Goal: Task Accomplishment & Management: Complete application form

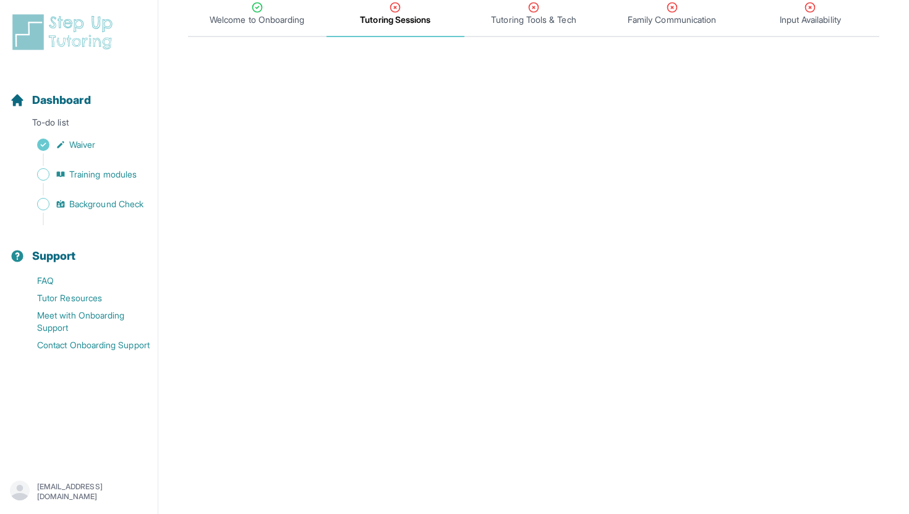
scroll to position [4, 0]
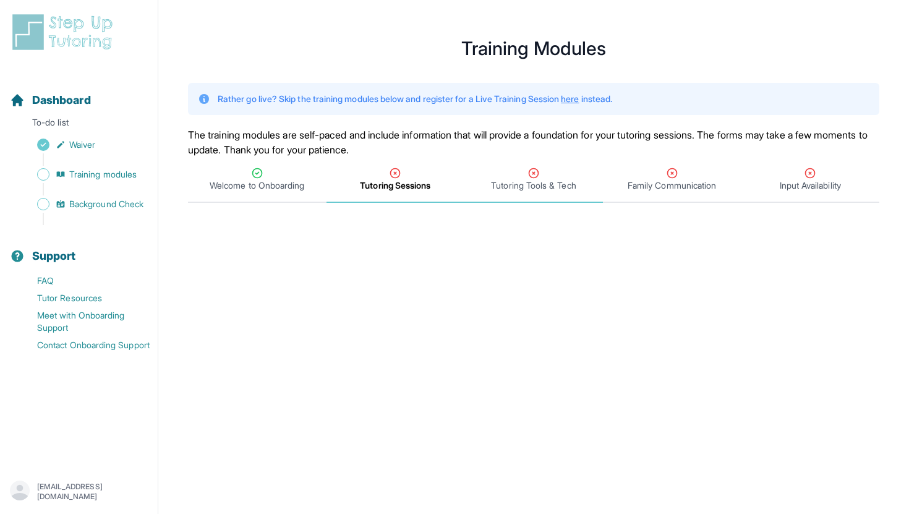
click at [513, 184] on span "Tutoring Tools & Tech" at bounding box center [533, 185] width 85 height 12
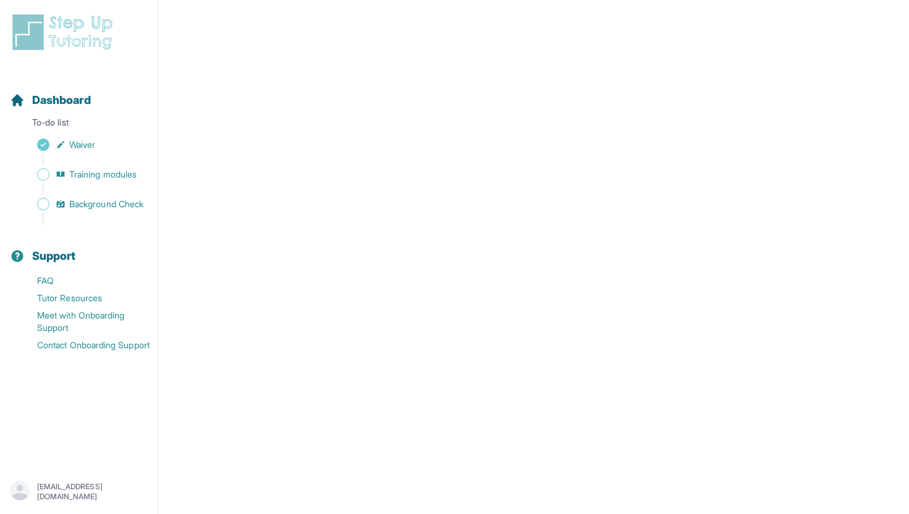
scroll to position [77, 0]
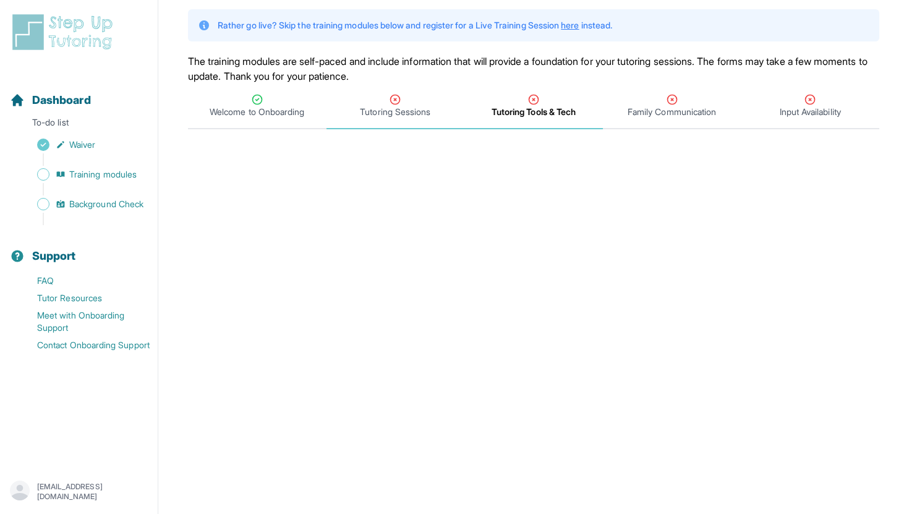
click at [396, 111] on span "Tutoring Sessions" at bounding box center [395, 112] width 71 height 12
click at [498, 106] on span "Tutoring Tools & Tech" at bounding box center [533, 112] width 85 height 12
click at [638, 114] on span "Family Communication" at bounding box center [672, 112] width 88 height 12
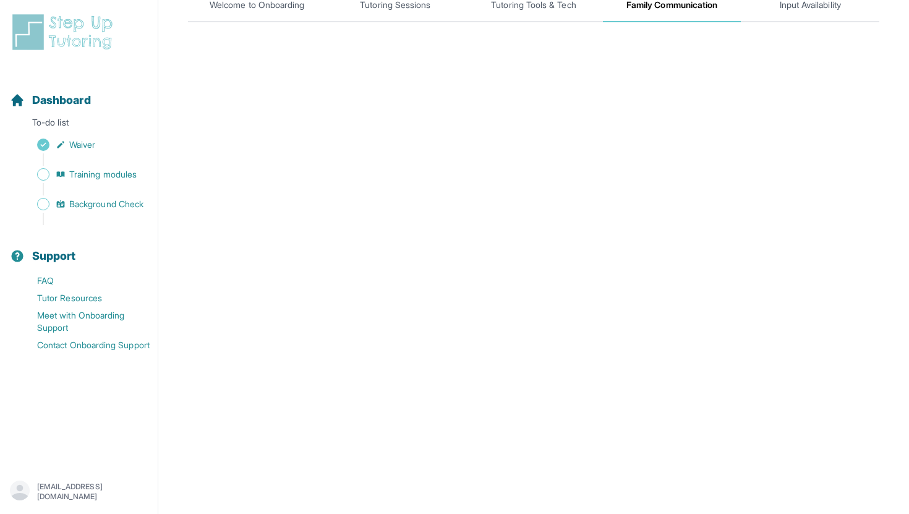
scroll to position [158, 0]
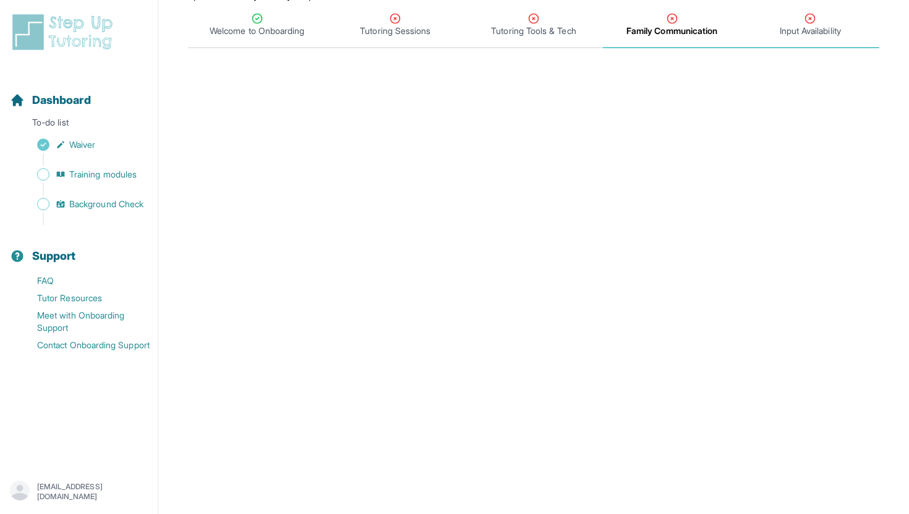
click at [796, 35] on span "Input Availability" at bounding box center [810, 31] width 61 height 12
click at [803, 37] on span "Input Availability" at bounding box center [810, 25] width 139 height 46
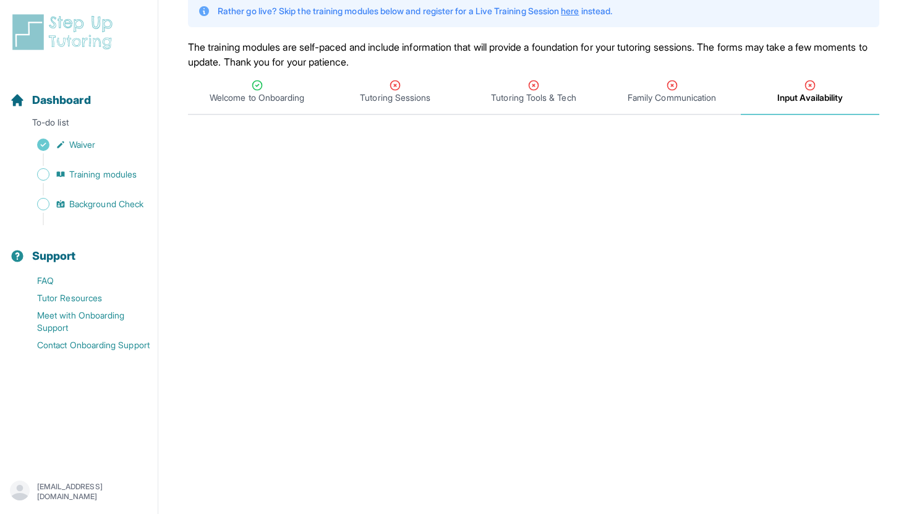
scroll to position [0, 0]
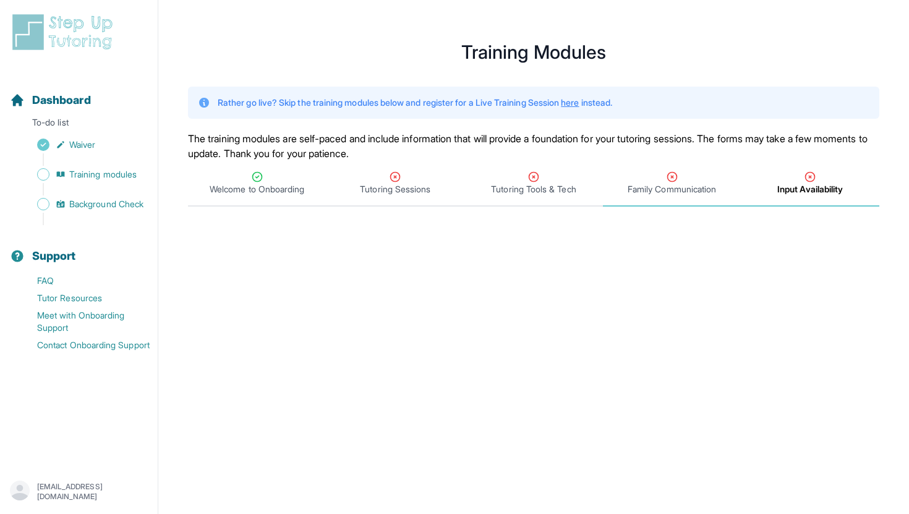
click at [678, 169] on span "Family Communication" at bounding box center [672, 184] width 139 height 46
click at [779, 196] on span "Input Availability" at bounding box center [810, 184] width 139 height 46
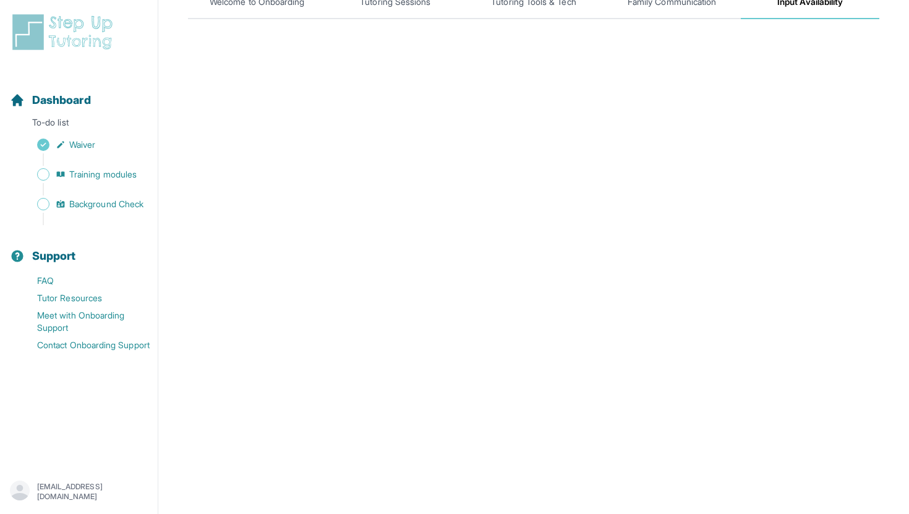
scroll to position [190, 0]
click at [116, 177] on span "Training modules" at bounding box center [102, 174] width 67 height 12
click at [95, 147] on span "Waiver" at bounding box center [82, 145] width 26 height 12
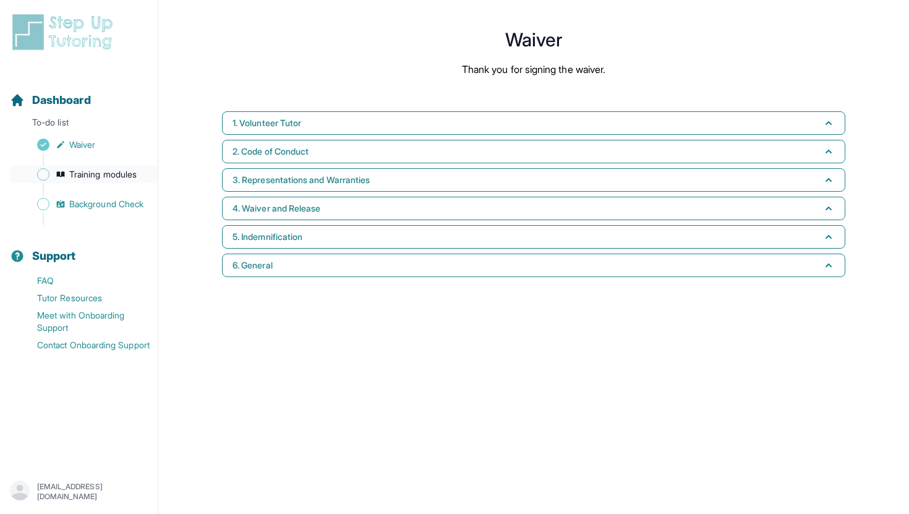
click at [101, 166] on link "Training modules" at bounding box center [84, 174] width 148 height 17
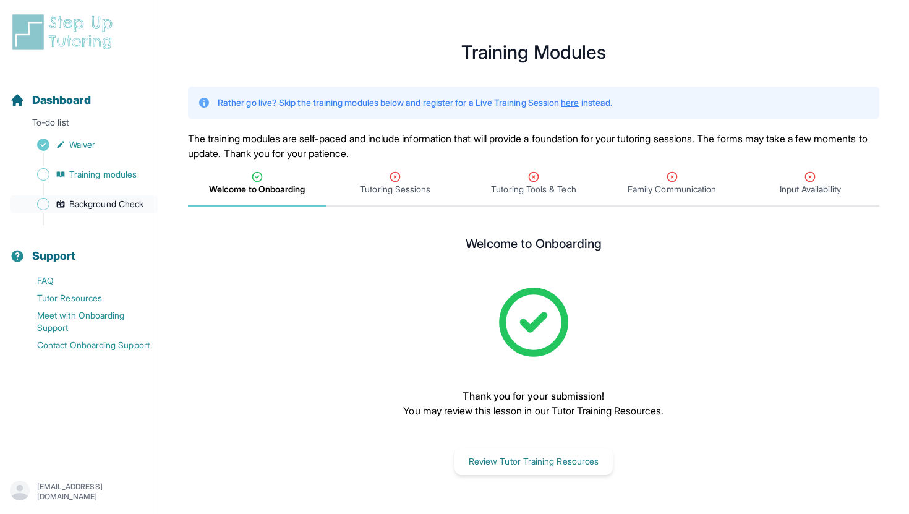
click at [122, 209] on span "Background Check" at bounding box center [106, 204] width 74 height 12
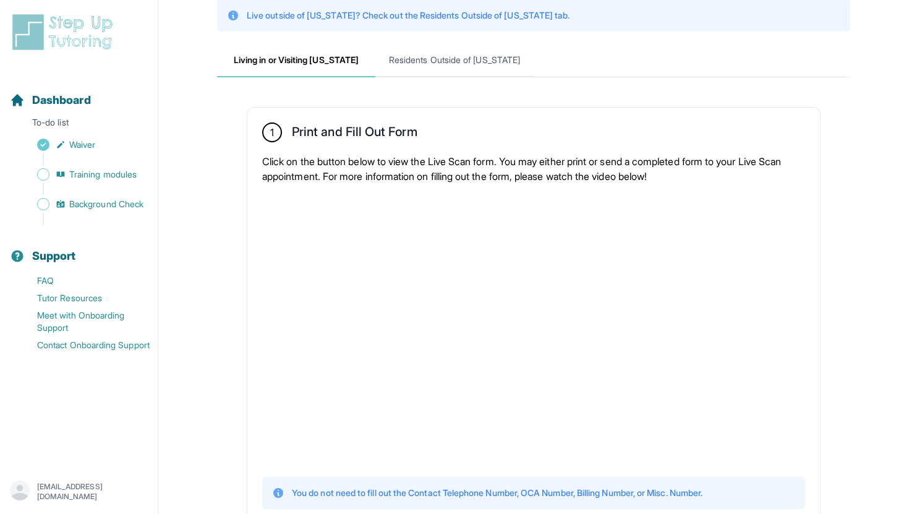
scroll to position [122, 0]
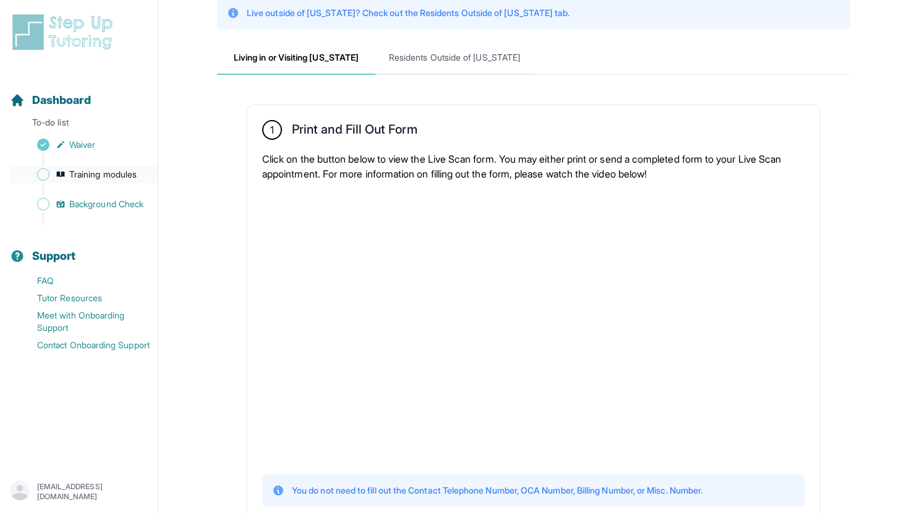
click at [121, 176] on span "Training modules" at bounding box center [102, 174] width 67 height 12
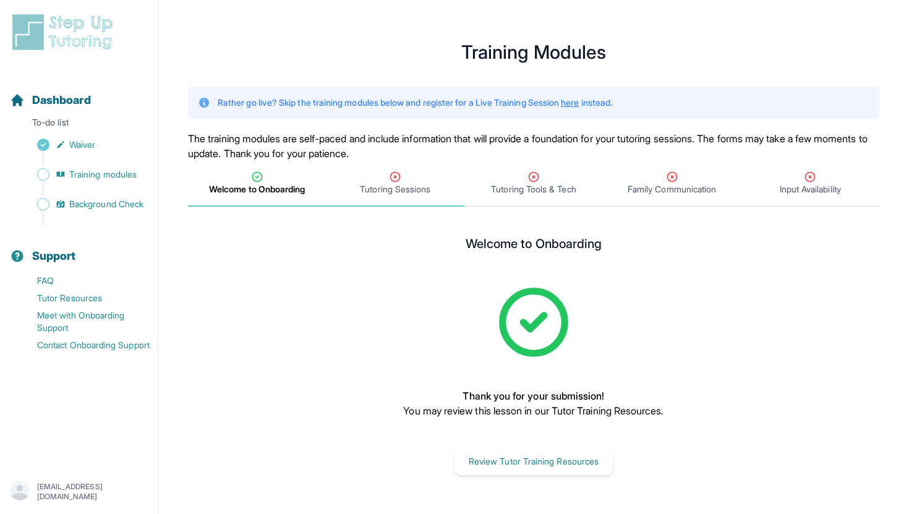
click at [390, 180] on icon "Tabs" at bounding box center [395, 177] width 12 height 12
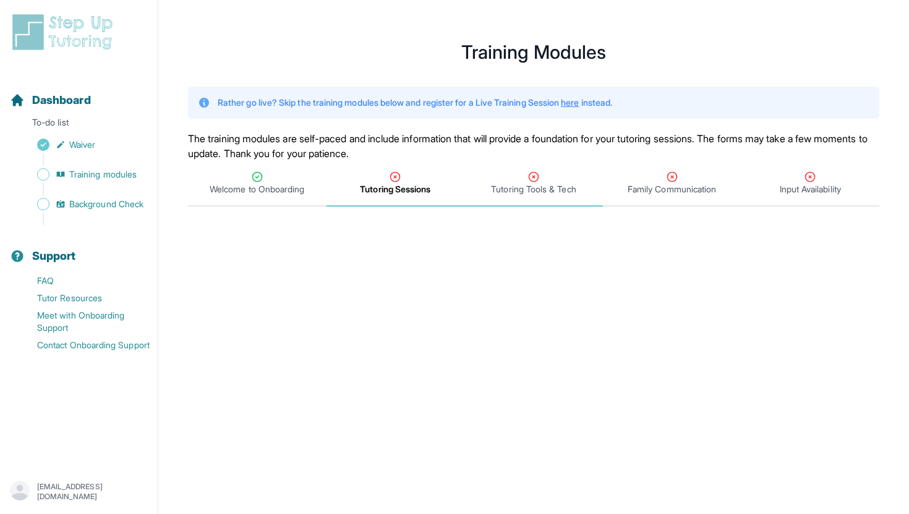
click at [545, 183] on span "Tutoring Tools & Tech" at bounding box center [533, 189] width 85 height 12
click at [413, 182] on div "Tutoring Sessions" at bounding box center [396, 183] width 134 height 25
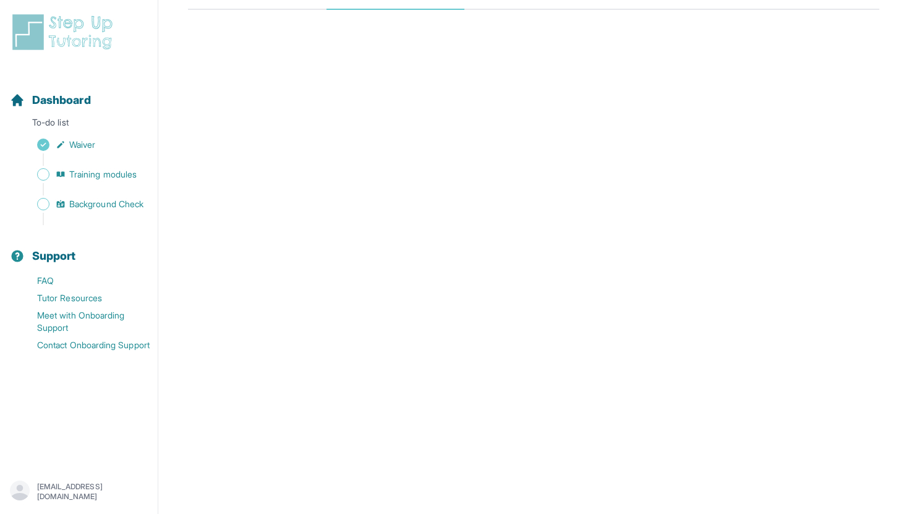
scroll to position [494, 0]
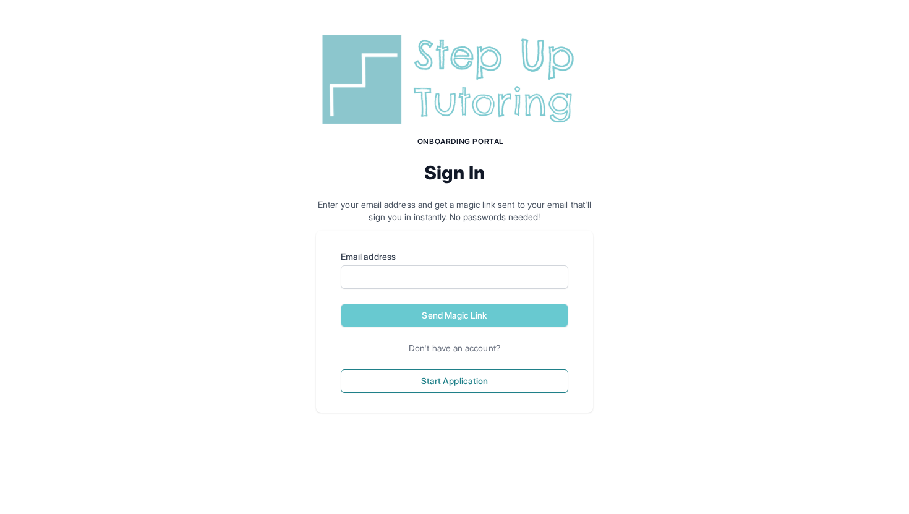
click at [450, 262] on label "Email address" at bounding box center [455, 256] width 228 height 12
click at [450, 265] on input "Email address" at bounding box center [455, 277] width 228 height 24
click at [442, 283] on input "Email address" at bounding box center [455, 277] width 228 height 24
type input "**********"
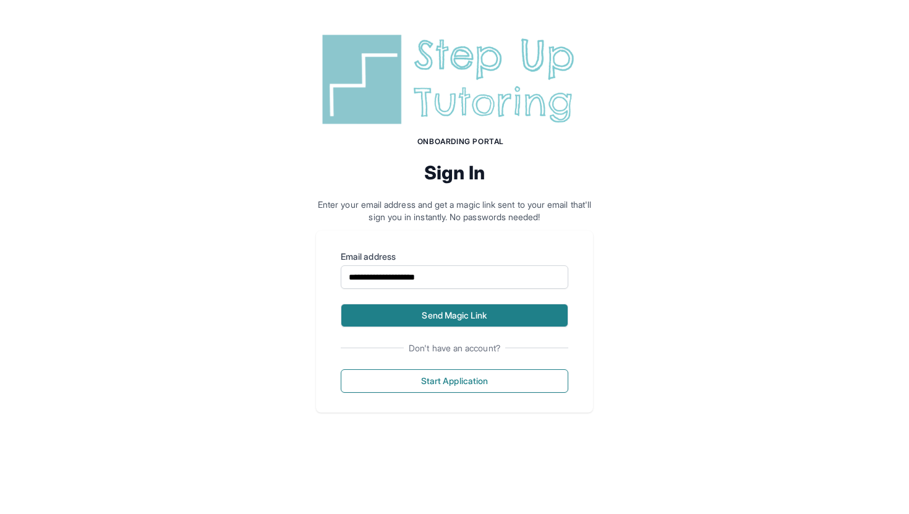
click at [452, 317] on button "Send Magic Link" at bounding box center [455, 316] width 228 height 24
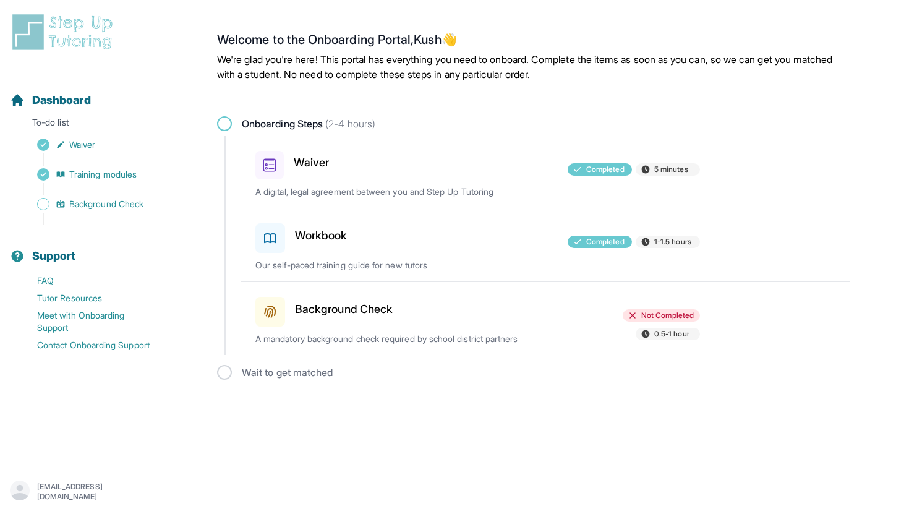
click at [383, 307] on h3 "Background Check" at bounding box center [344, 309] width 98 height 17
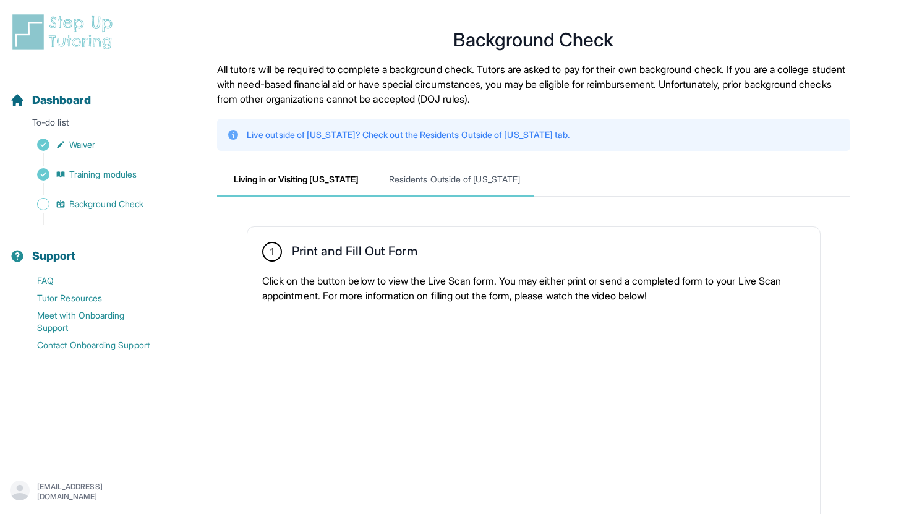
click at [453, 174] on span "Residents Outside of [US_STATE]" at bounding box center [454, 179] width 158 height 33
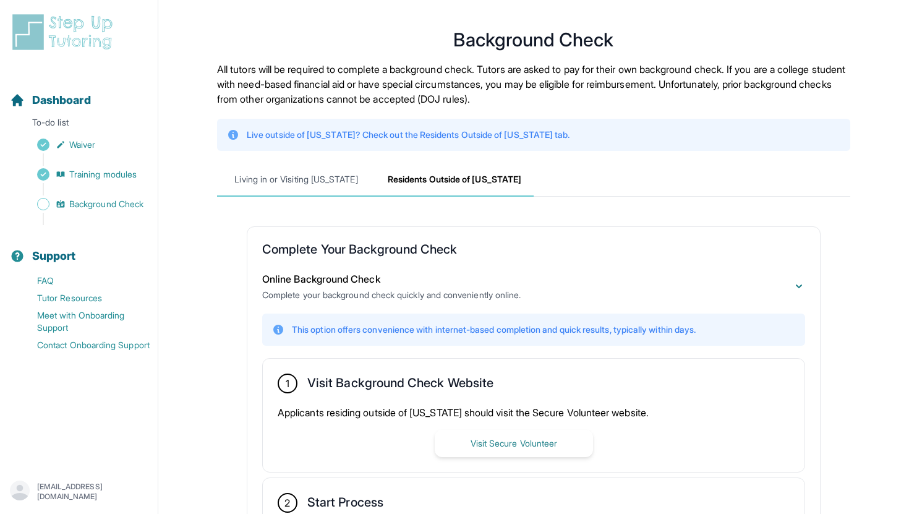
click at [299, 181] on span "Living in or Visiting [US_STATE]" at bounding box center [296, 179] width 158 height 33
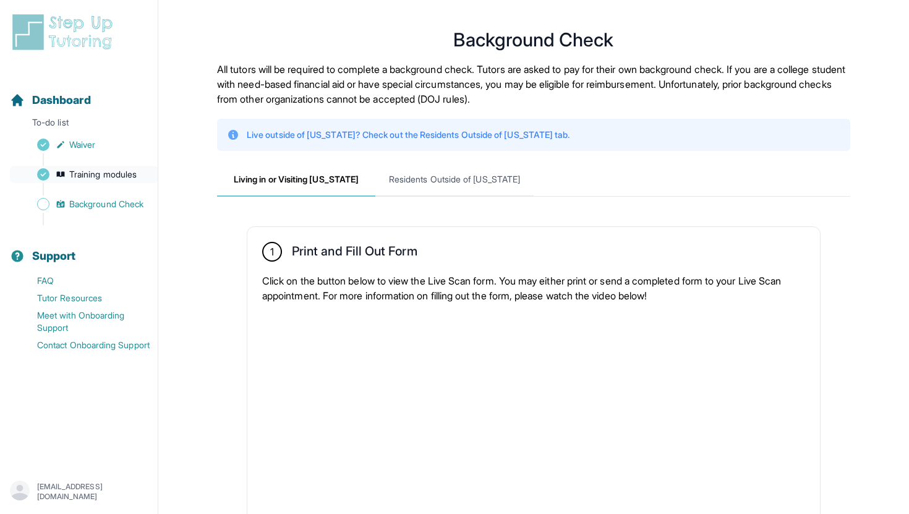
click at [116, 174] on span "Training modules" at bounding box center [102, 174] width 67 height 12
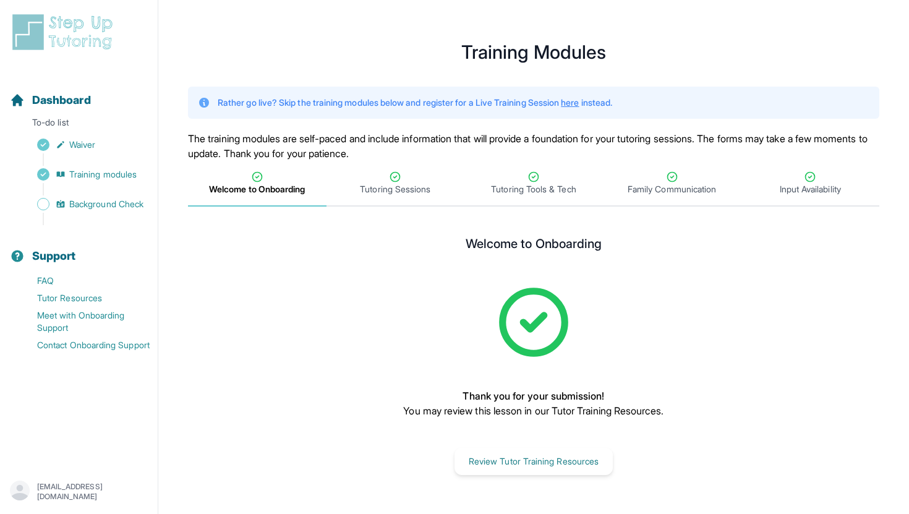
click at [100, 190] on div "Sidebar" at bounding box center [81, 189] width 143 height 12
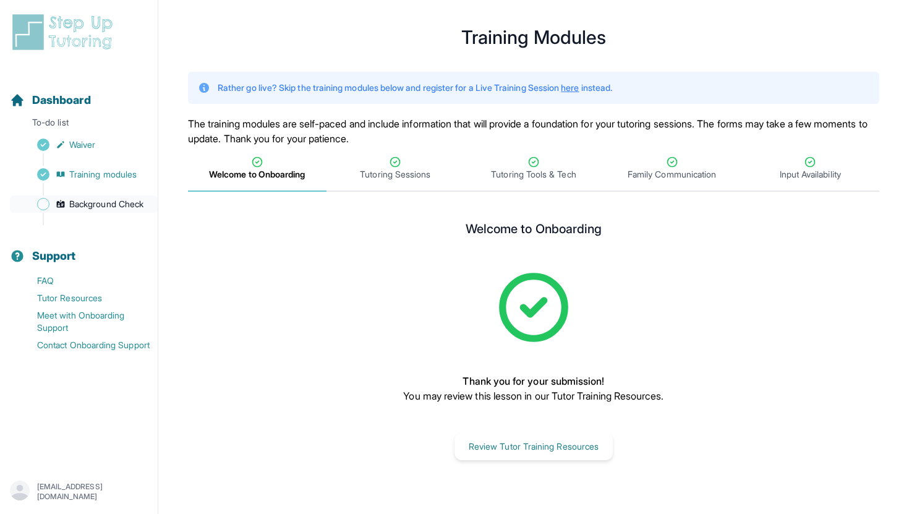
click at [100, 203] on span "Background Check" at bounding box center [106, 204] width 74 height 12
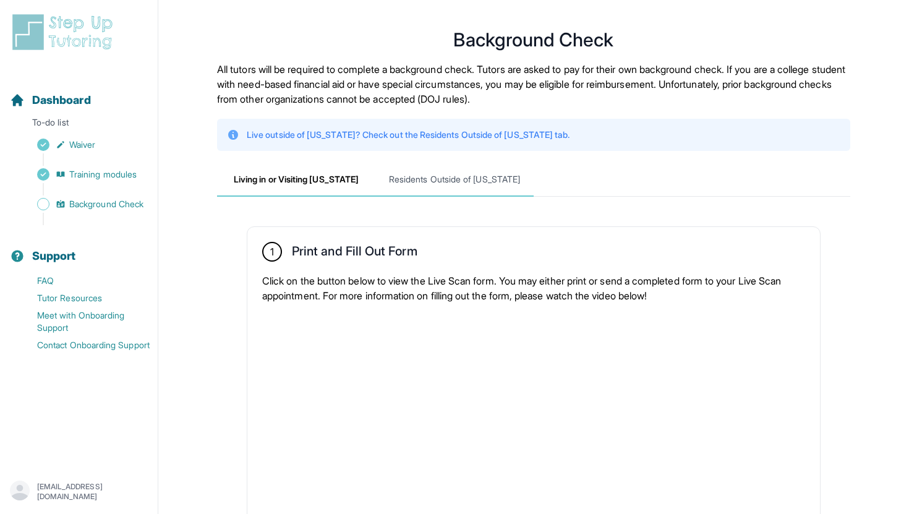
click at [416, 194] on span "Residents Outside of [US_STATE]" at bounding box center [454, 179] width 158 height 33
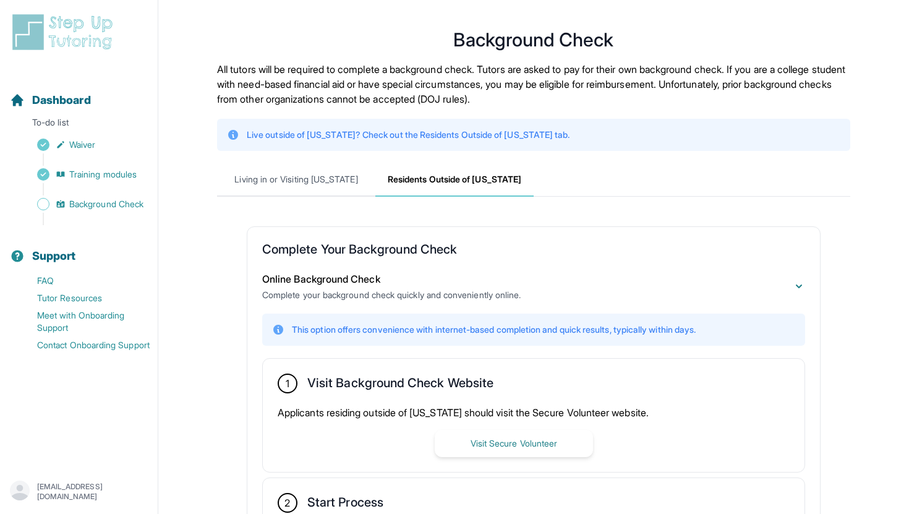
click at [354, 249] on h2 "Complete Your Background Check" at bounding box center [533, 252] width 543 height 20
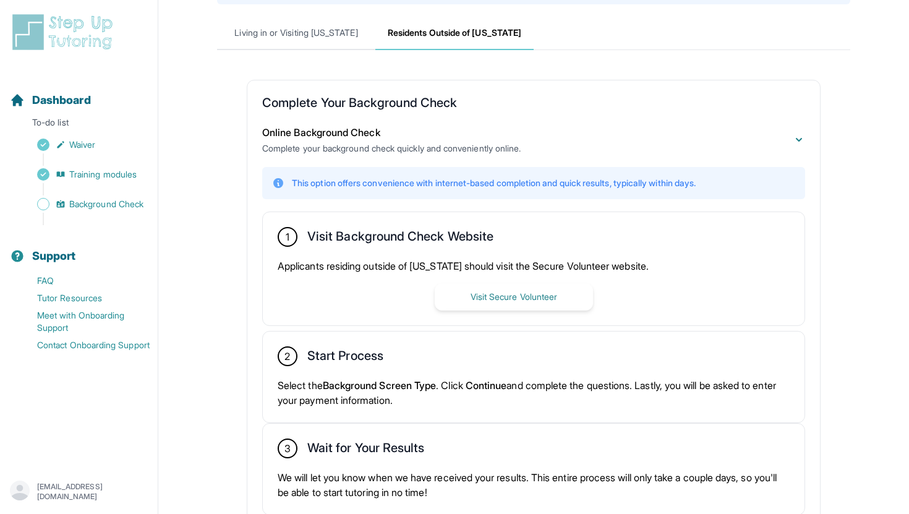
scroll to position [220, 0]
